Goal: Task Accomplishment & Management: Manage account settings

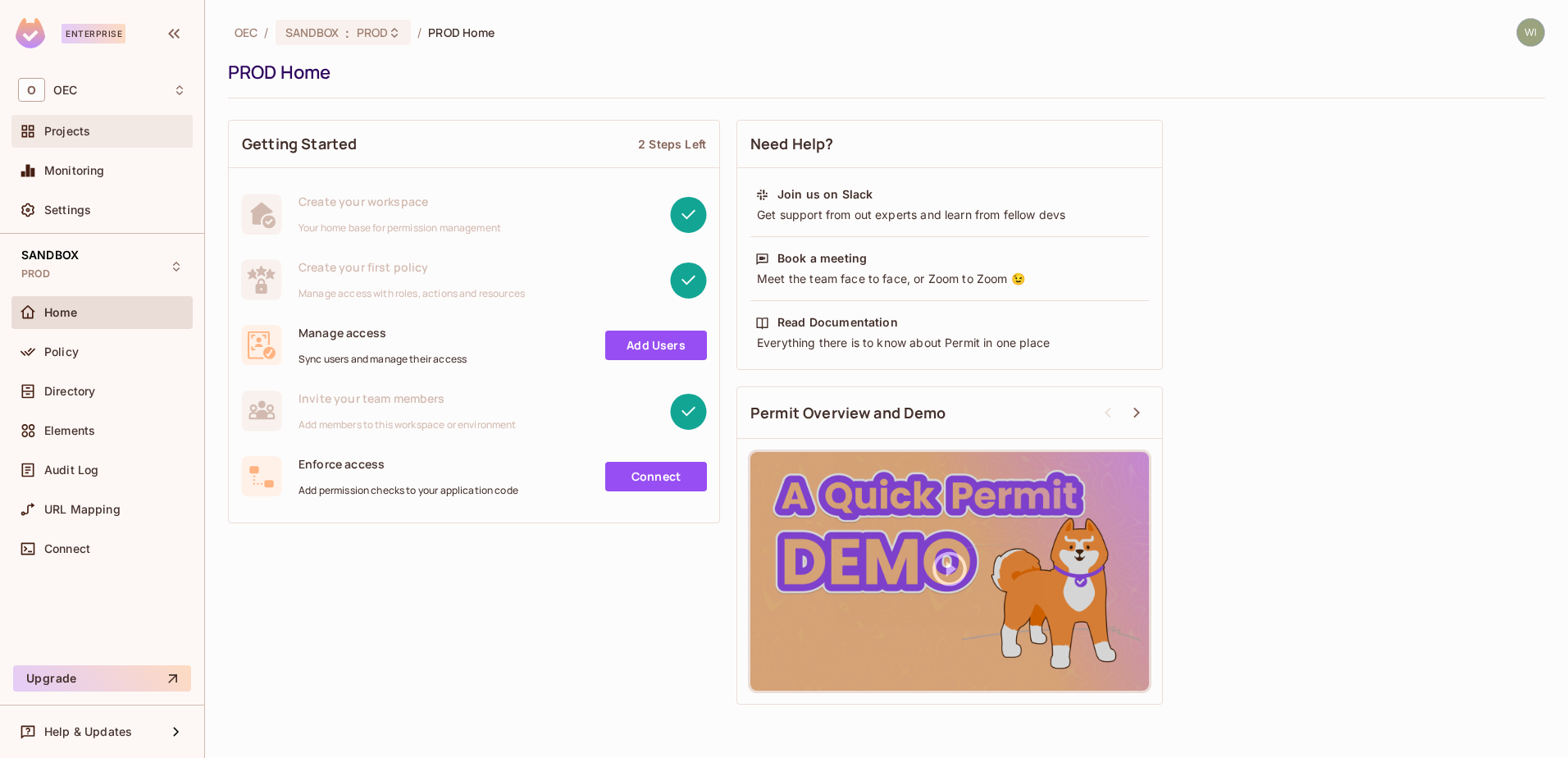
click at [79, 125] on span "Projects" at bounding box center [67, 131] width 46 height 13
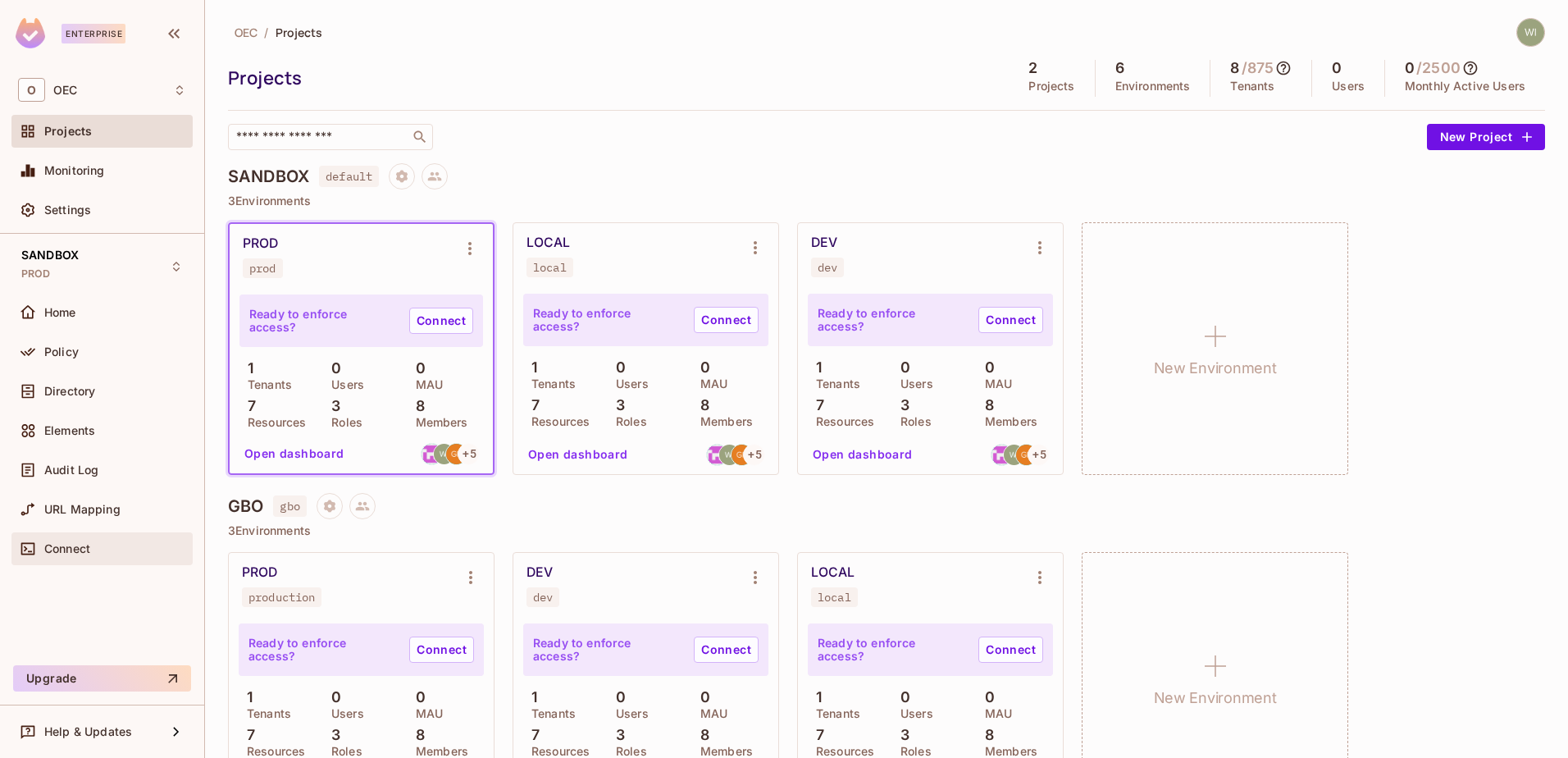
click at [109, 535] on div "Connect" at bounding box center [102, 549] width 181 height 33
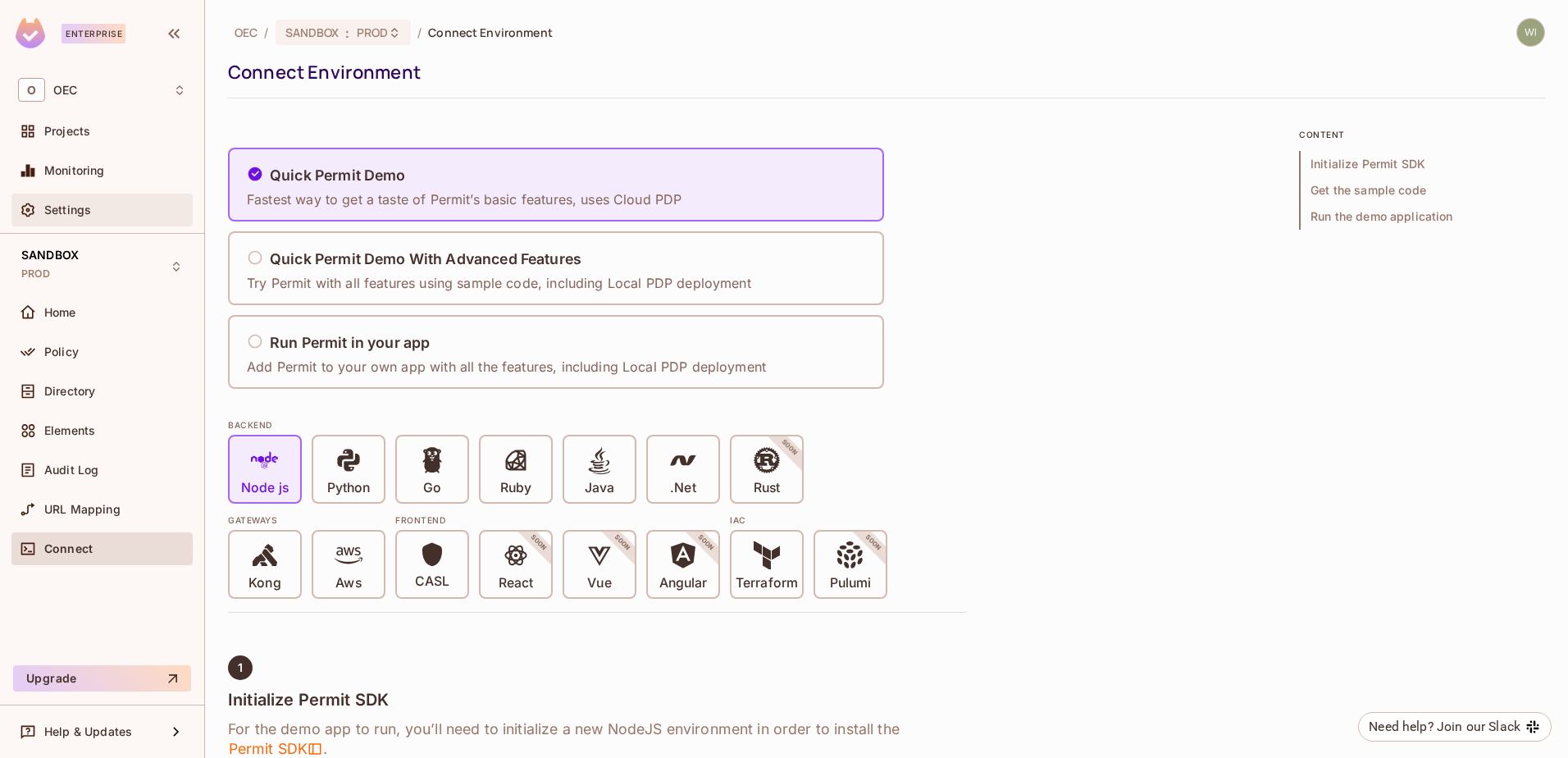
click at [71, 194] on div "Settings" at bounding box center [102, 210] width 181 height 33
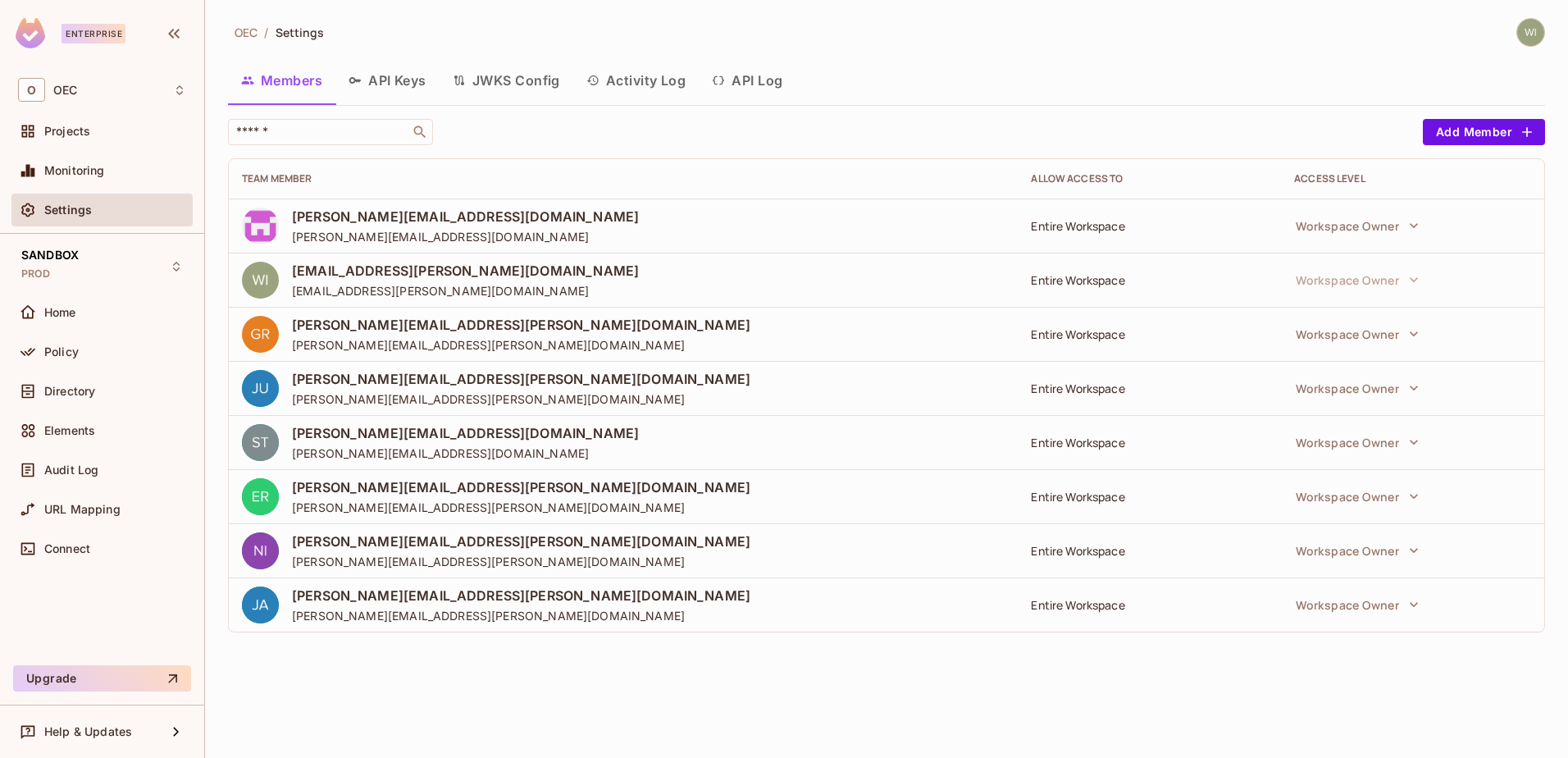
drag, startPoint x: 404, startPoint y: 82, endPoint x: 464, endPoint y: 140, distance: 83.5
click at [404, 83] on button "API Keys" at bounding box center [387, 80] width 104 height 41
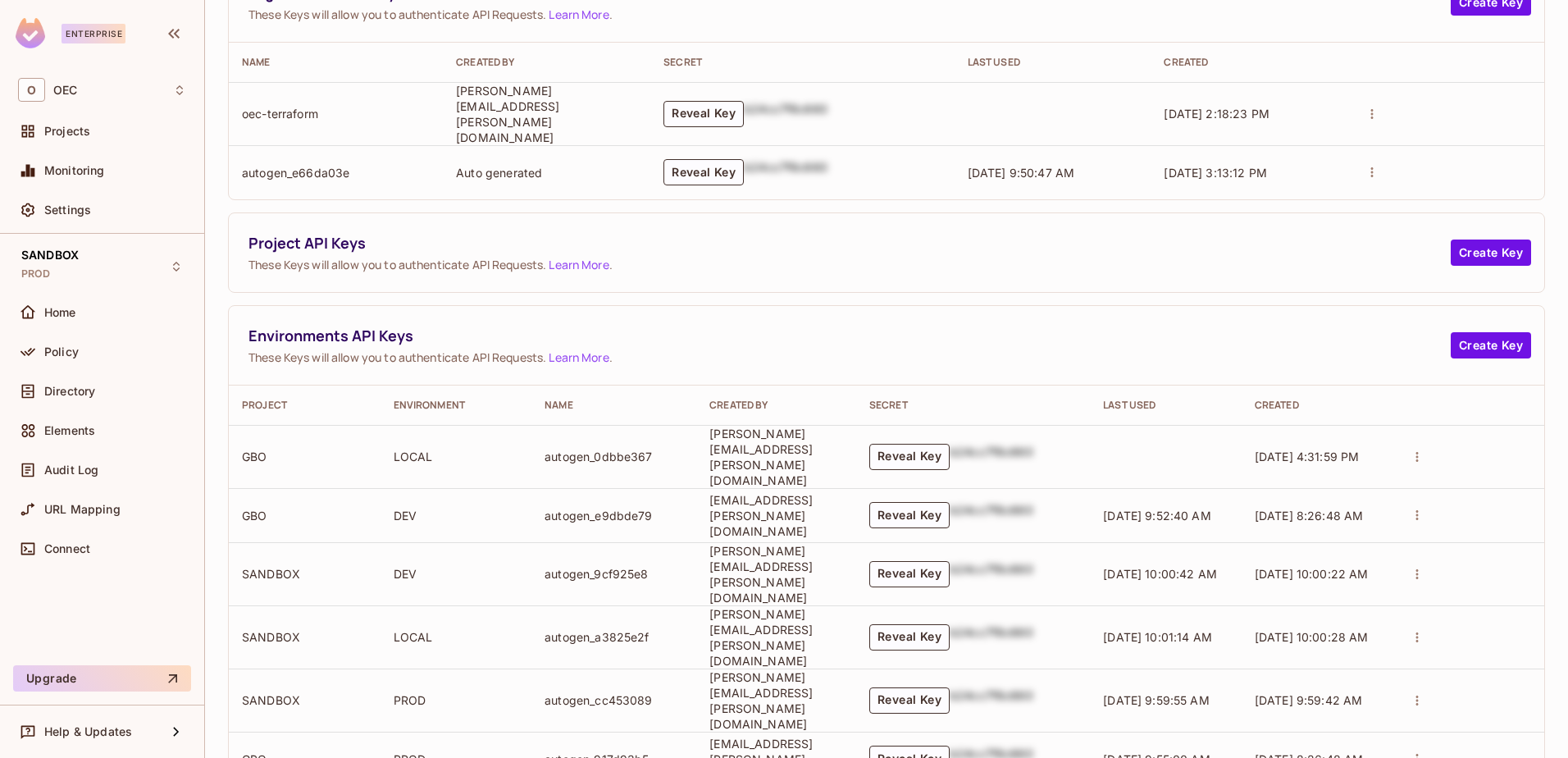
scroll to position [189, 0]
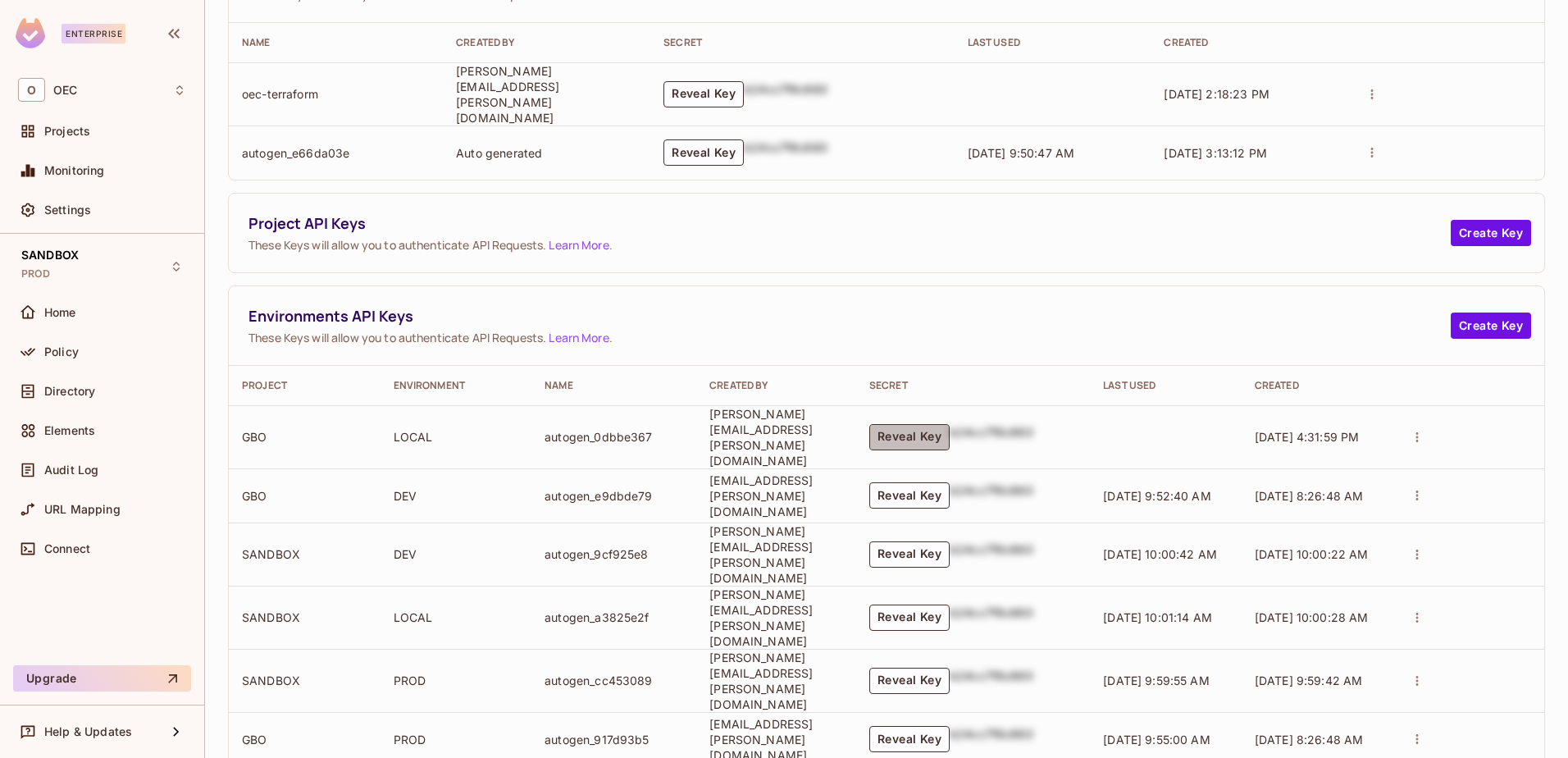
click at [950, 424] on button "Reveal Key" at bounding box center [909, 437] width 81 height 26
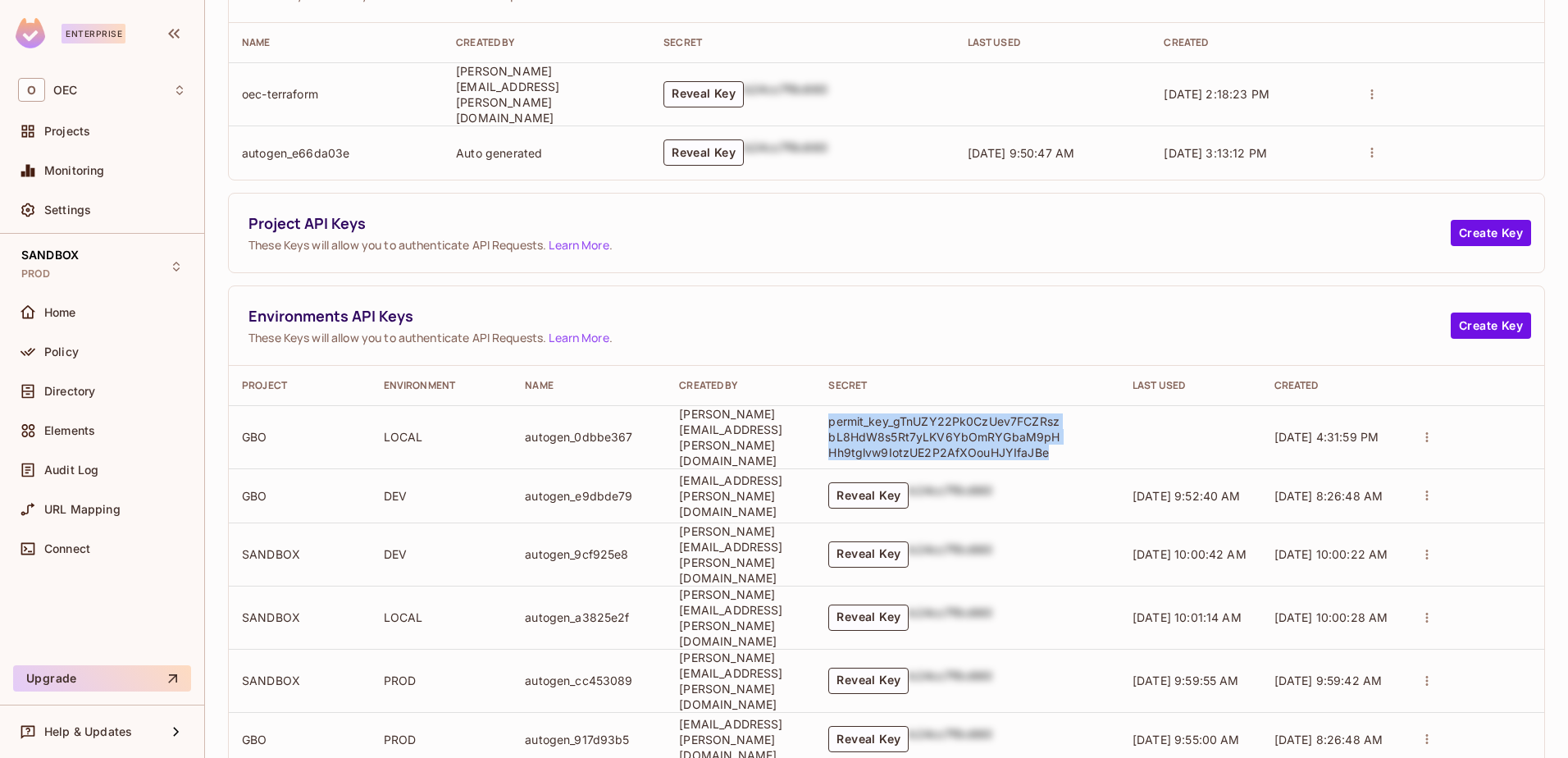
drag, startPoint x: 1080, startPoint y: 441, endPoint x: 859, endPoint y: 409, distance: 223.3
click at [859, 409] on td "permit_key_gTnUZY22Pk0CzUev7FCZRszbL8HdW8s5Rt7yLKV6YbOmRYGbaM9pHHh9tglvw9IotzUE…" at bounding box center [968, 437] width 305 height 63
drag, startPoint x: 859, startPoint y: 409, endPoint x: 883, endPoint y: 404, distance: 24.5
copy p "permit_key_gTnUZY22Pk0CzUev7FCZRszbL8HdW8s5Rt7yLKV6YbOmRYGbaM9pHHh9tglvw9IotzUE…"
